Goal: Task Accomplishment & Management: Complete application form

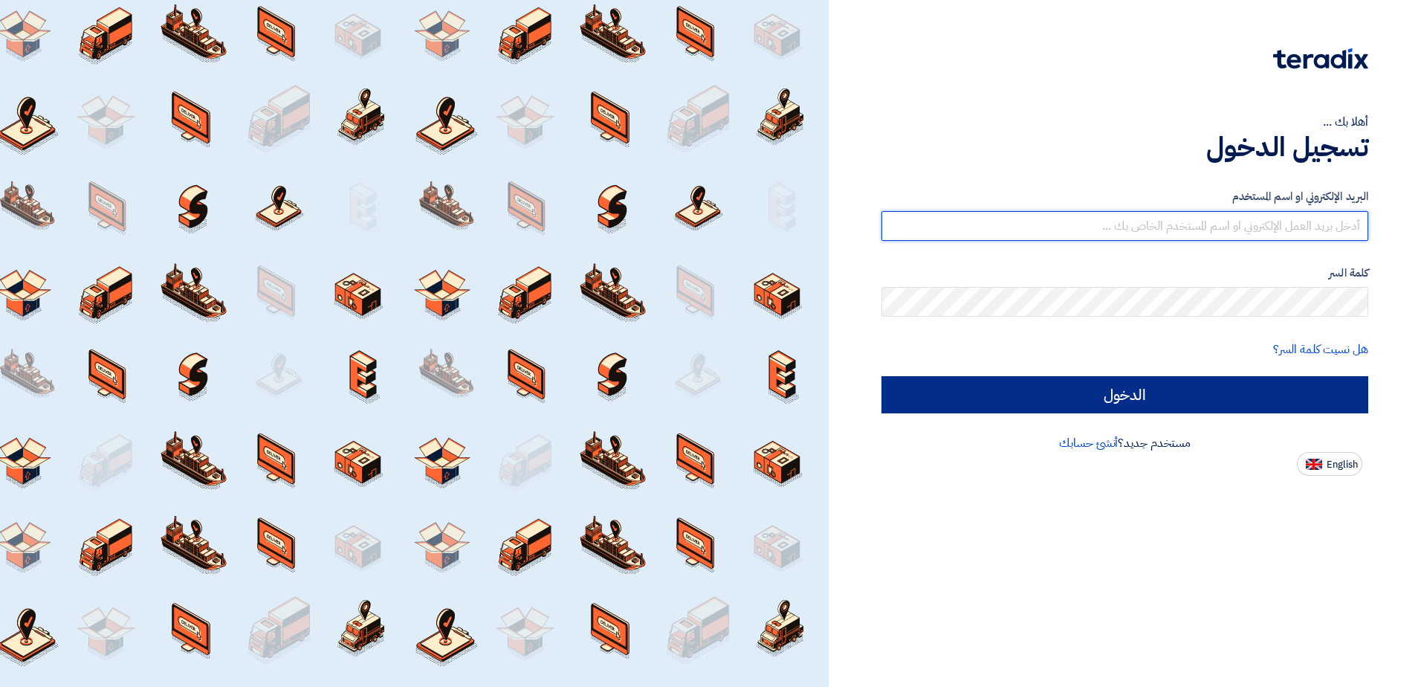
type input "[PERSON_NAME][EMAIL_ADDRESS][DOMAIN_NAME]"
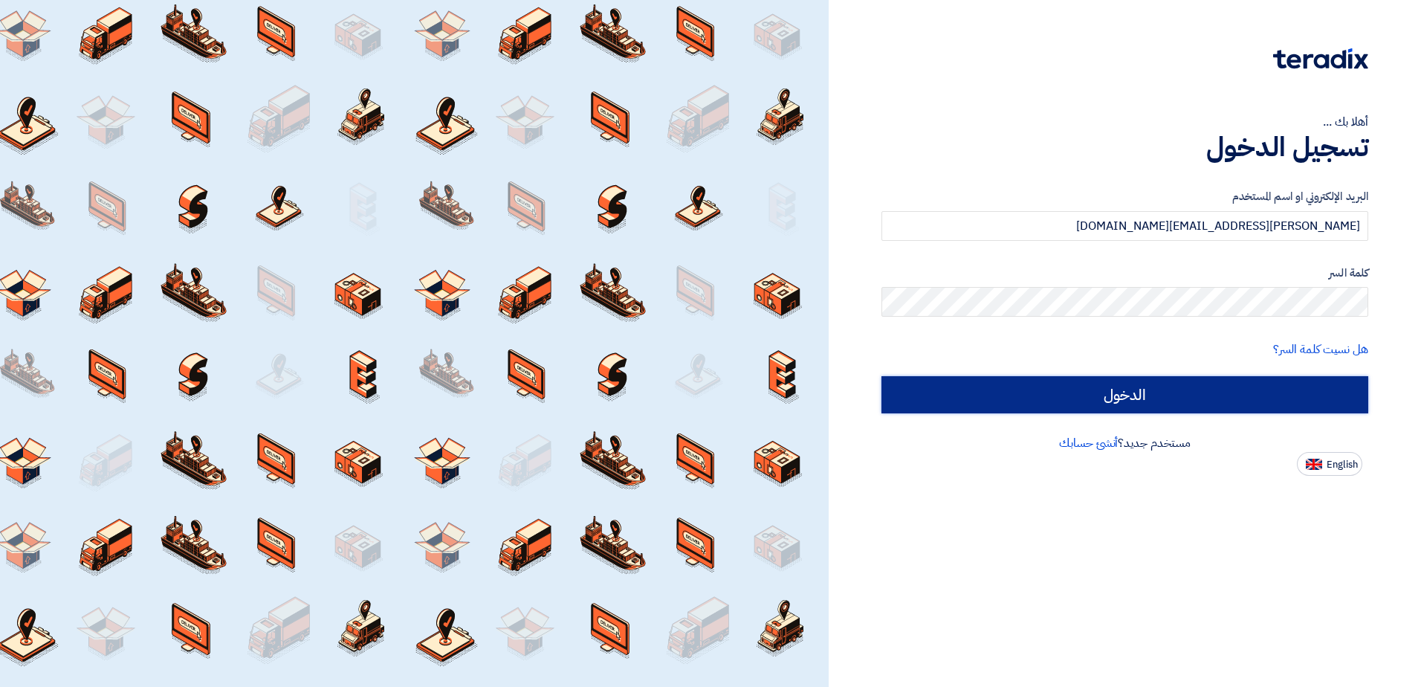
click at [1202, 390] on input "الدخول" at bounding box center [1125, 394] width 487 height 37
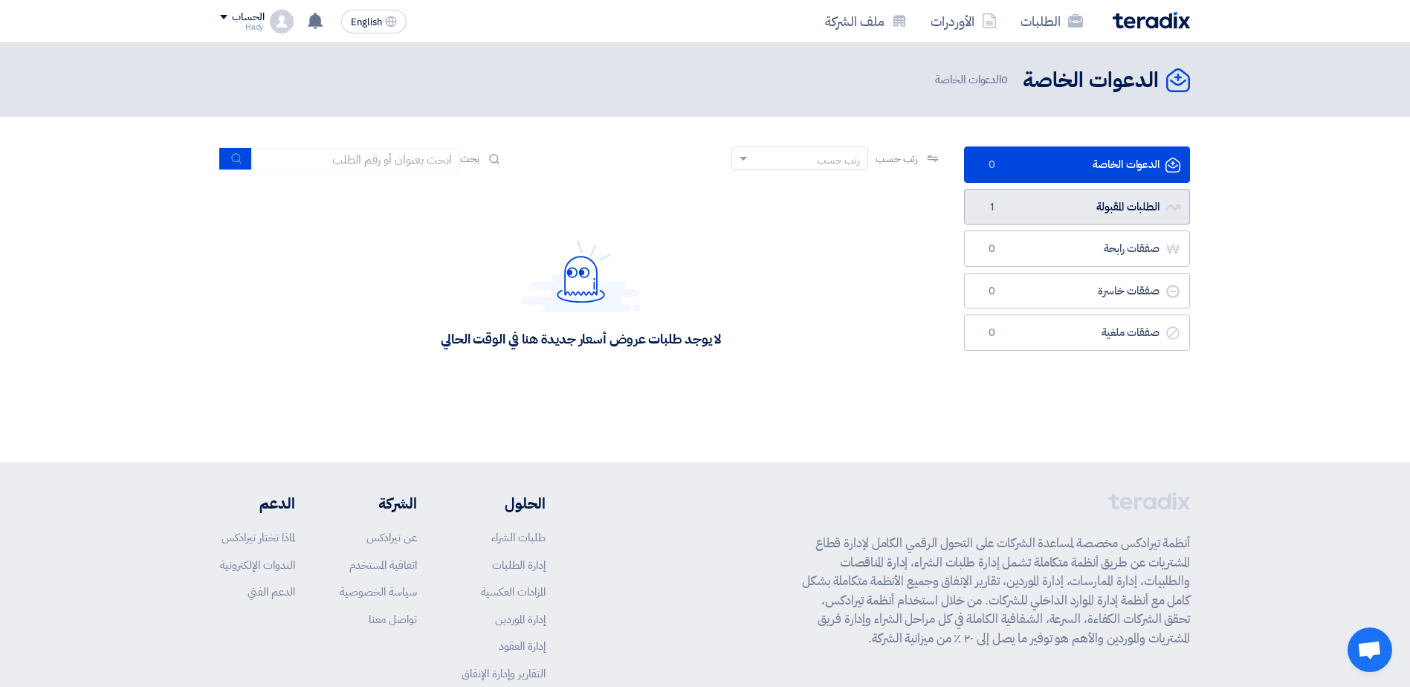
click at [1134, 211] on link "الطلبات المقبولة الطلبات المقبولة 1" at bounding box center [1077, 207] width 226 height 36
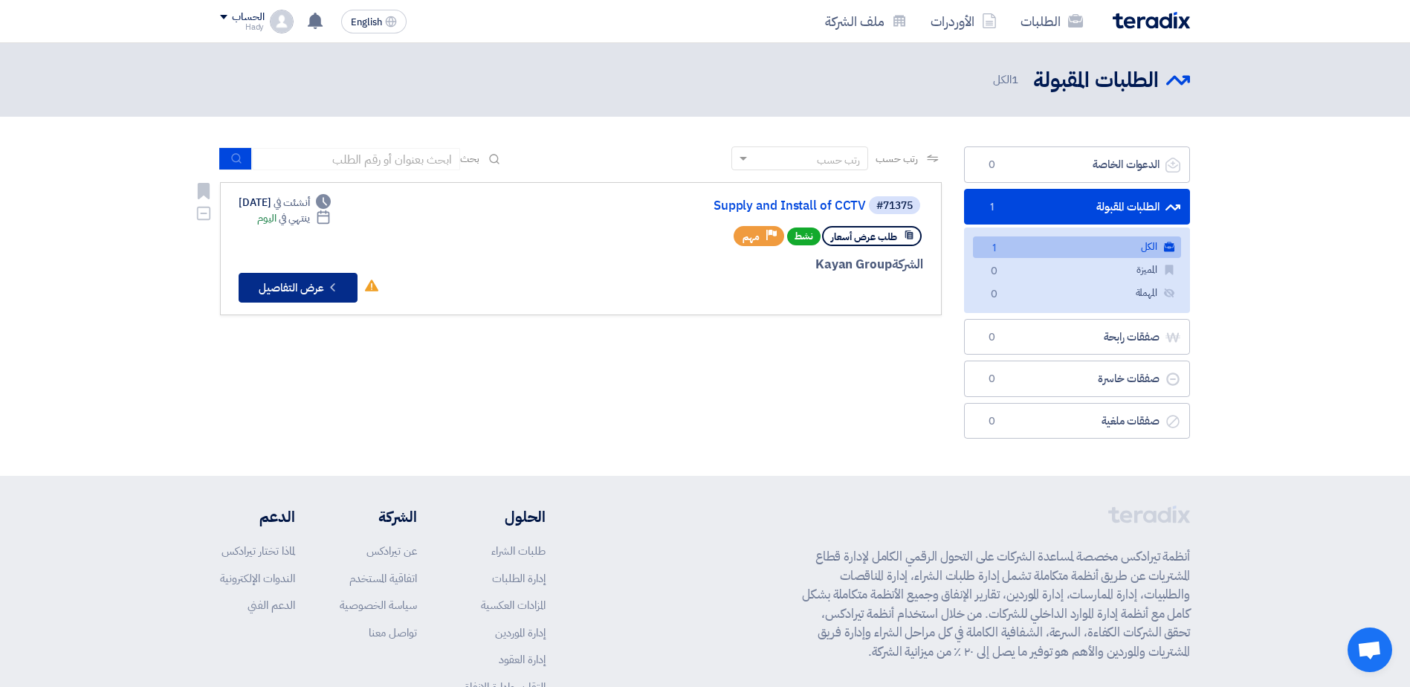
click at [277, 285] on button "Check details عرض التفاصيل" at bounding box center [298, 288] width 119 height 30
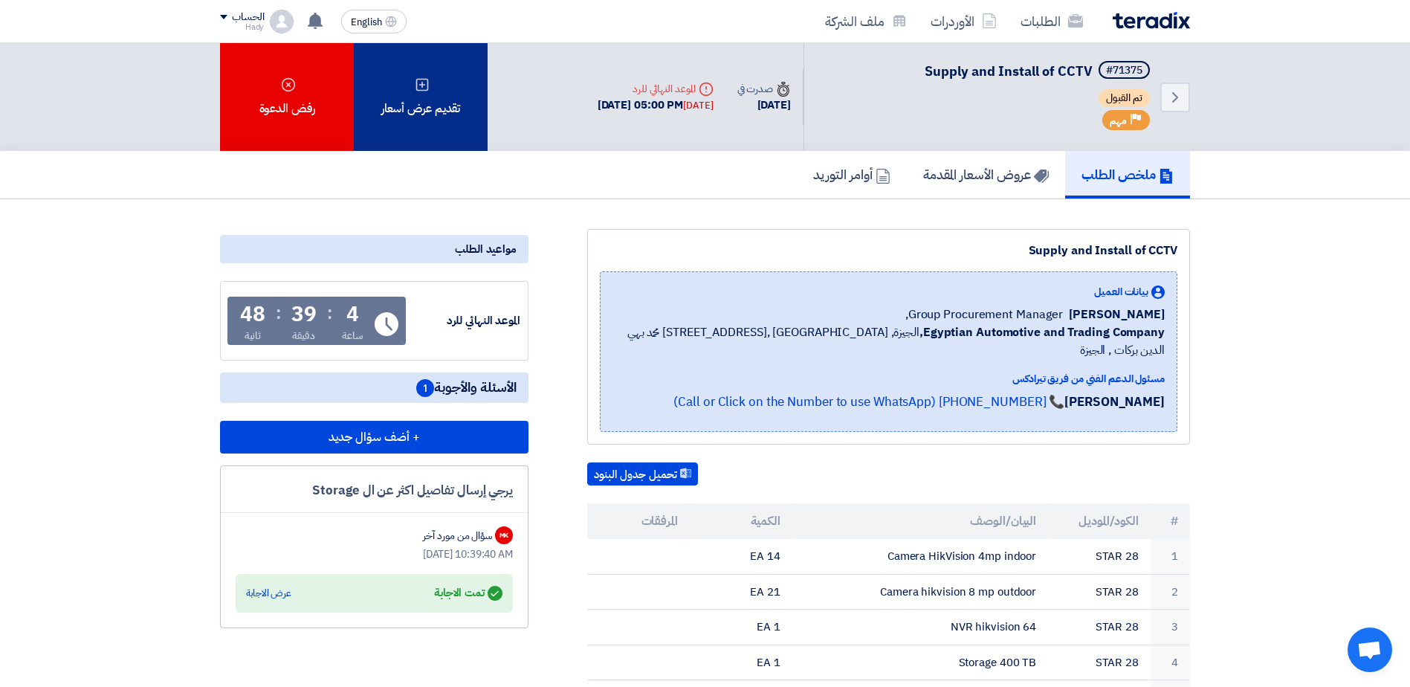
click at [433, 84] on div "تقديم عرض أسعار" at bounding box center [421, 97] width 134 height 108
